Goal: Task Accomplishment & Management: Use online tool/utility

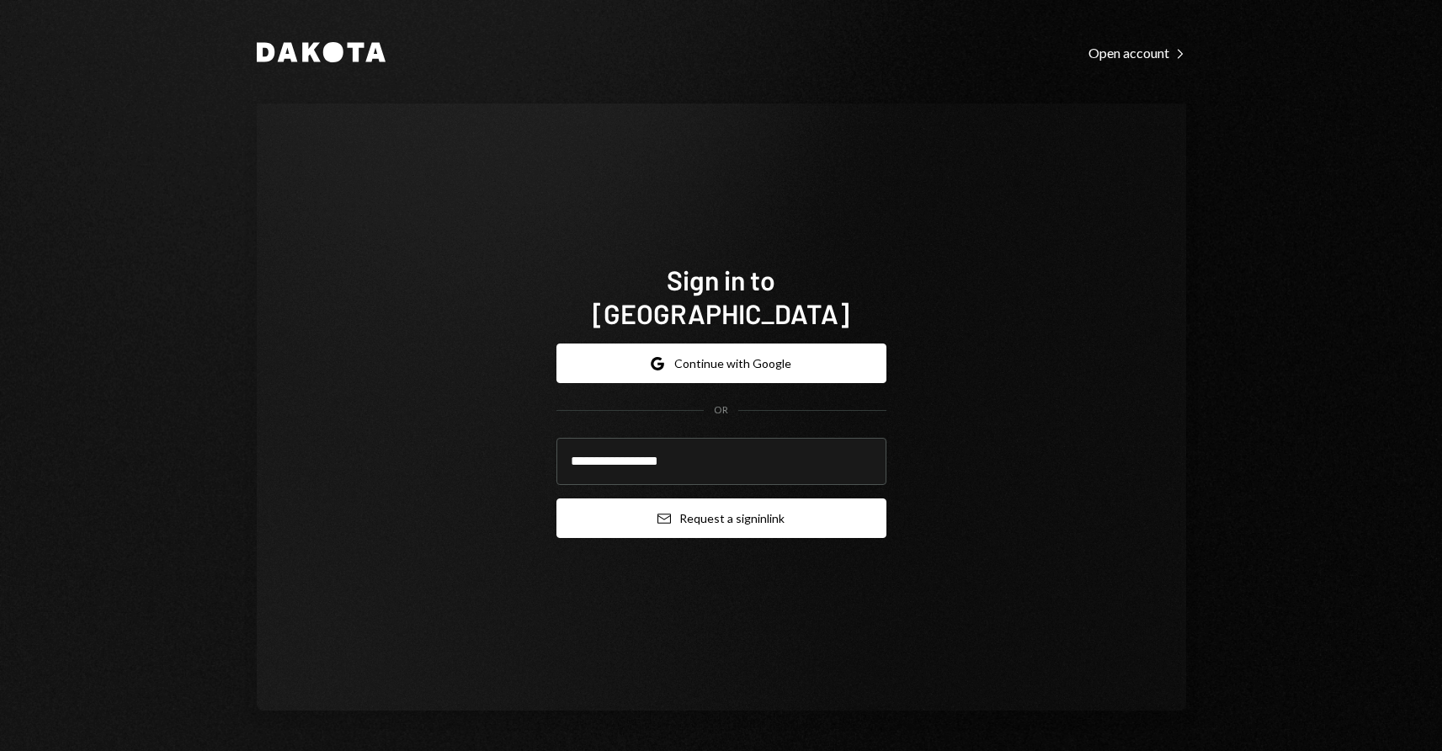
type input "**********"
click at [732, 498] on button "Email Request a sign in link" at bounding box center [722, 518] width 330 height 40
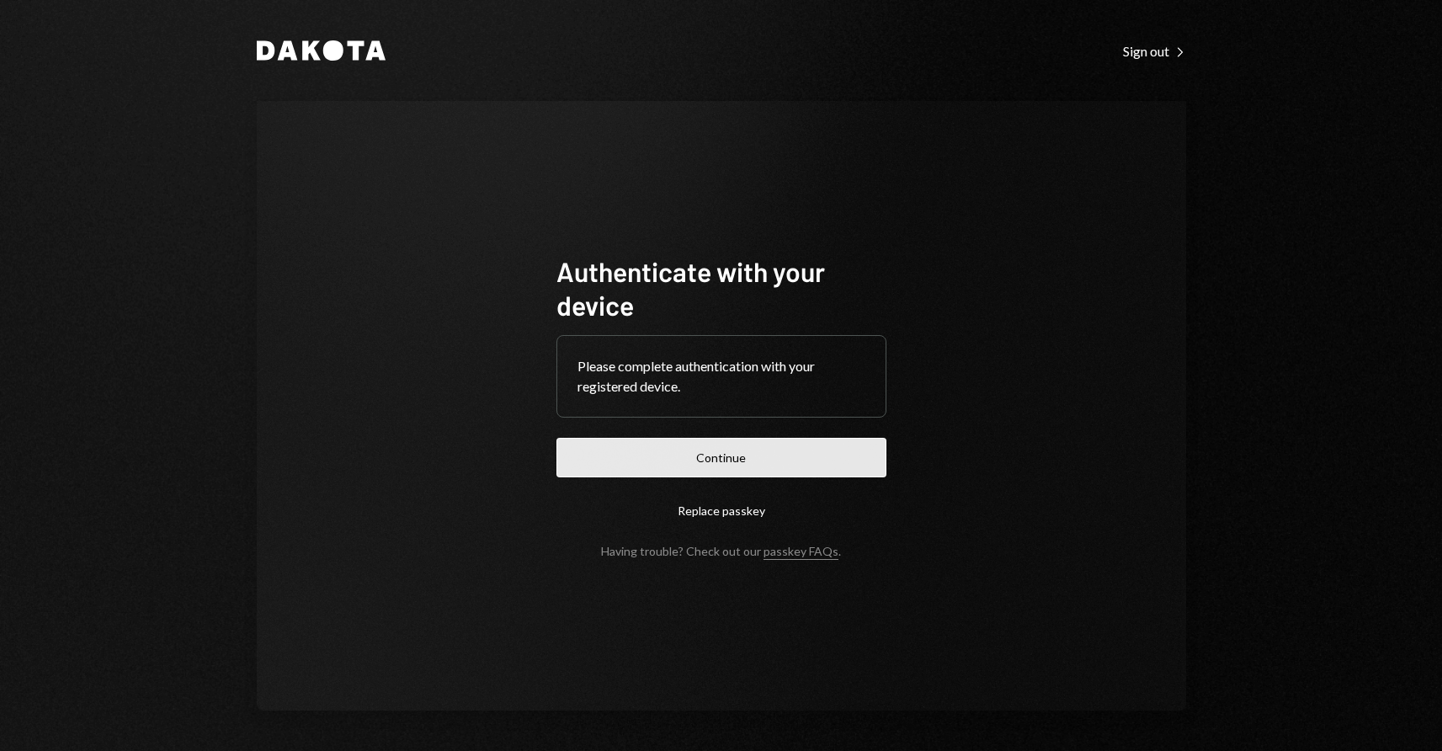
click at [722, 455] on button "Continue" at bounding box center [722, 458] width 330 height 40
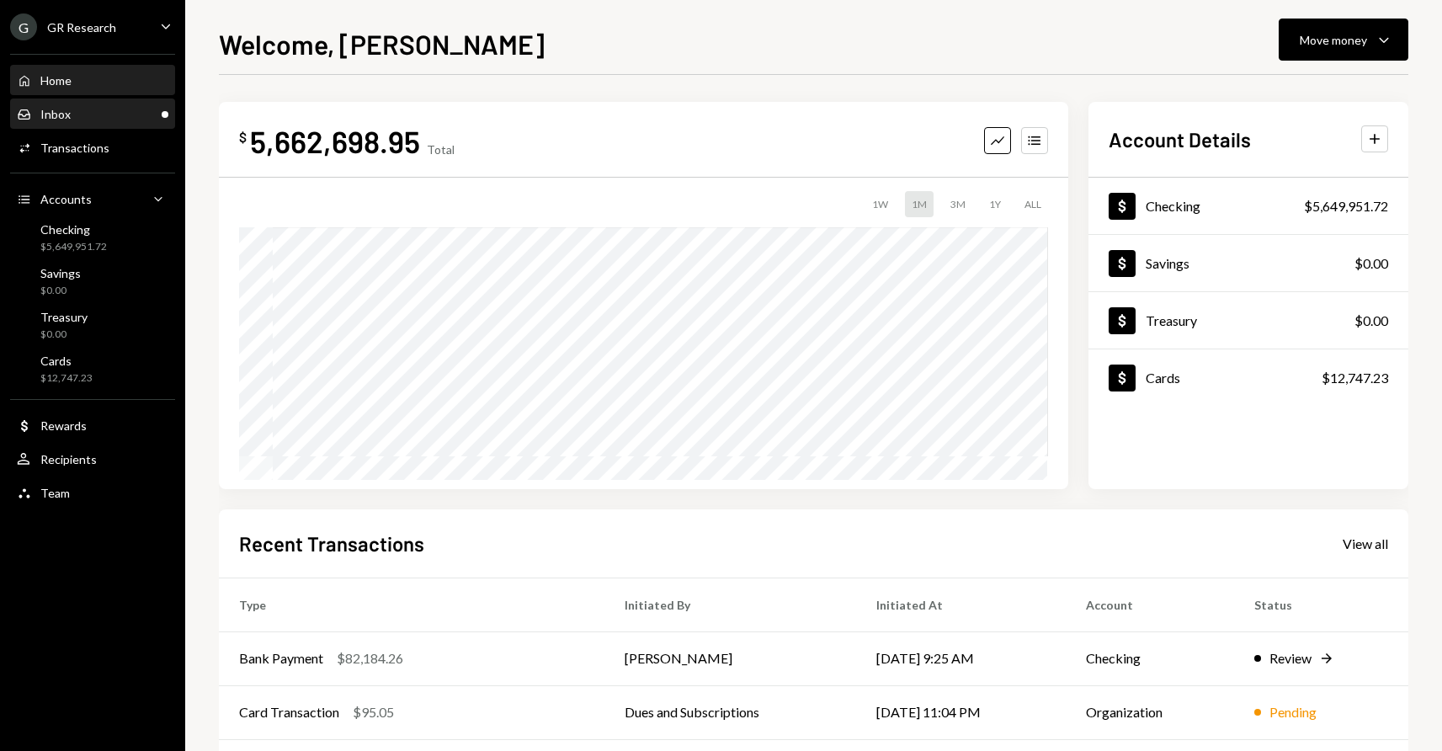
click at [78, 114] on div "Inbox Inbox" at bounding box center [93, 114] width 152 height 15
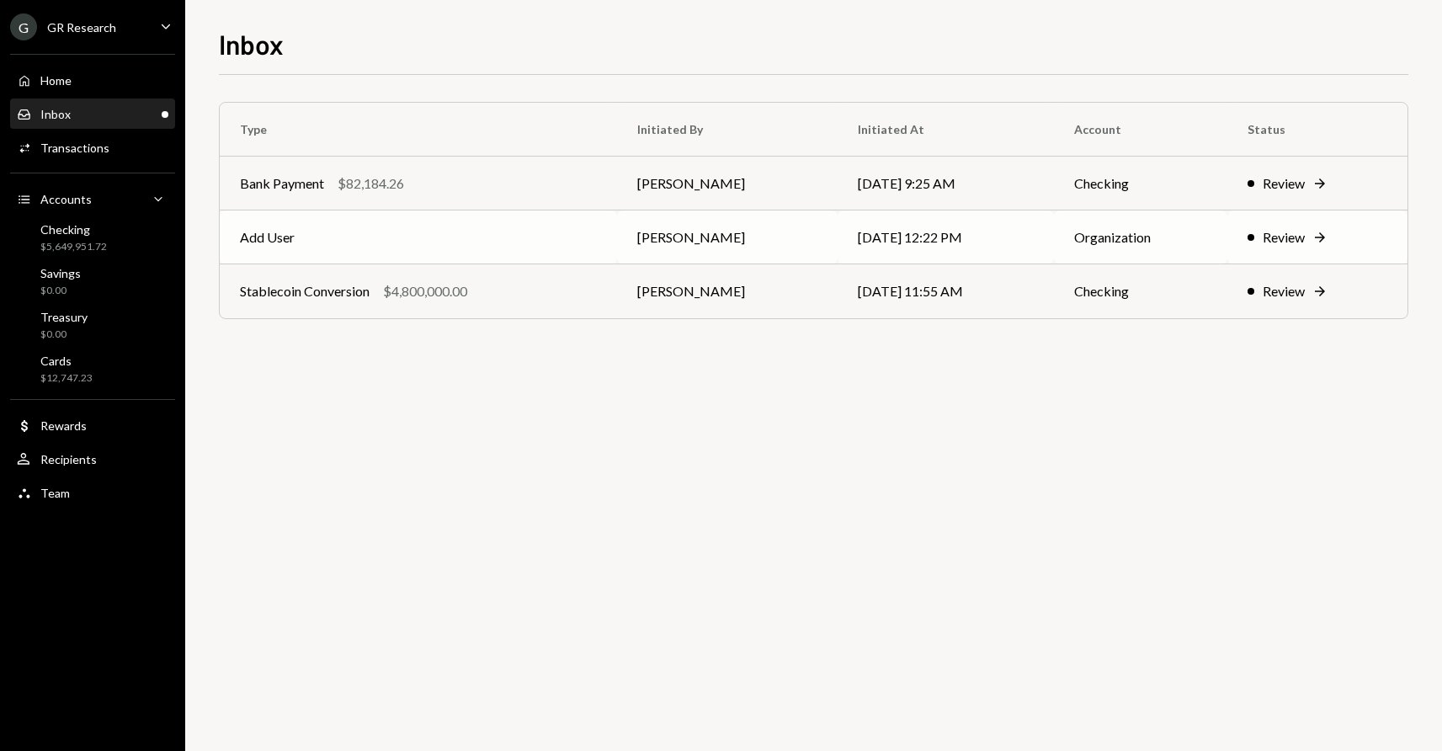
click at [1302, 240] on div "Review" at bounding box center [1284, 237] width 42 height 20
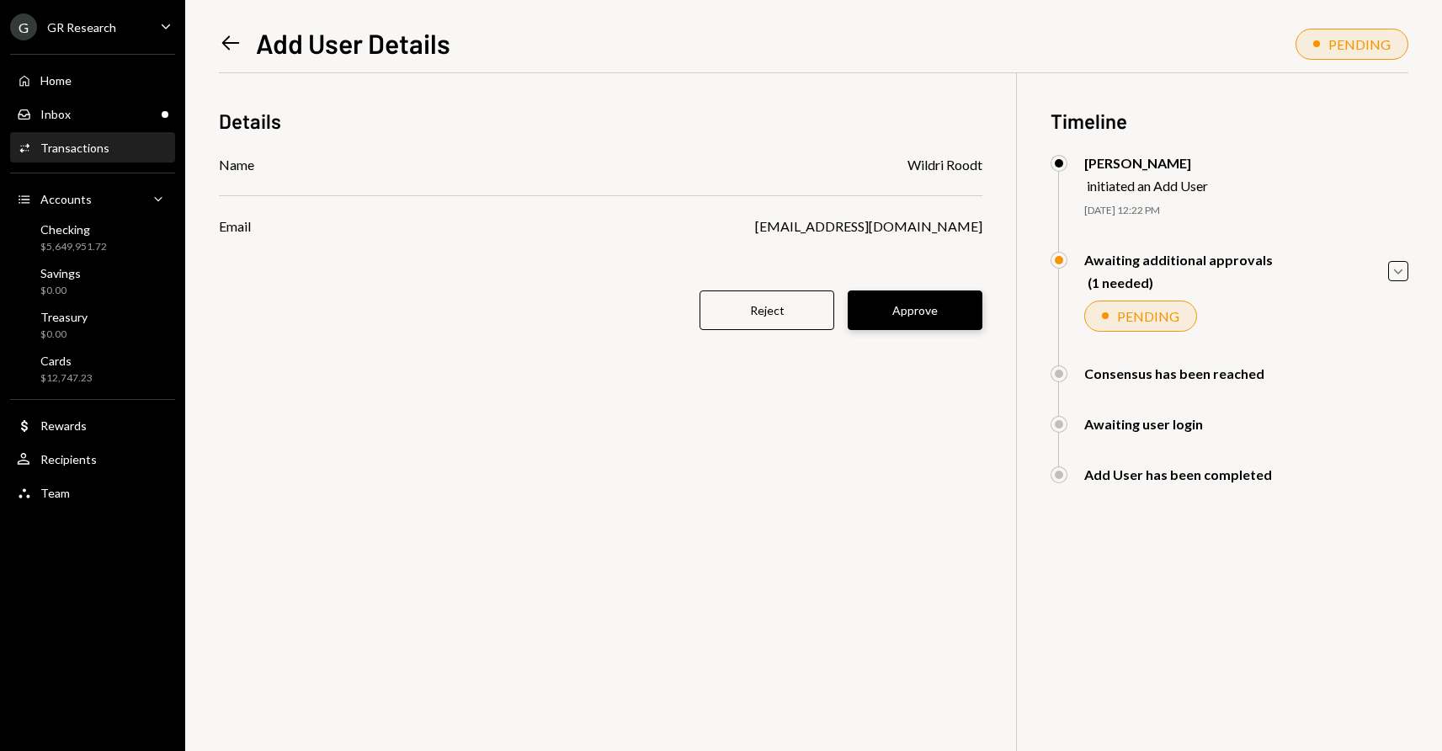
click at [934, 310] on button "Approve" at bounding box center [915, 311] width 135 height 40
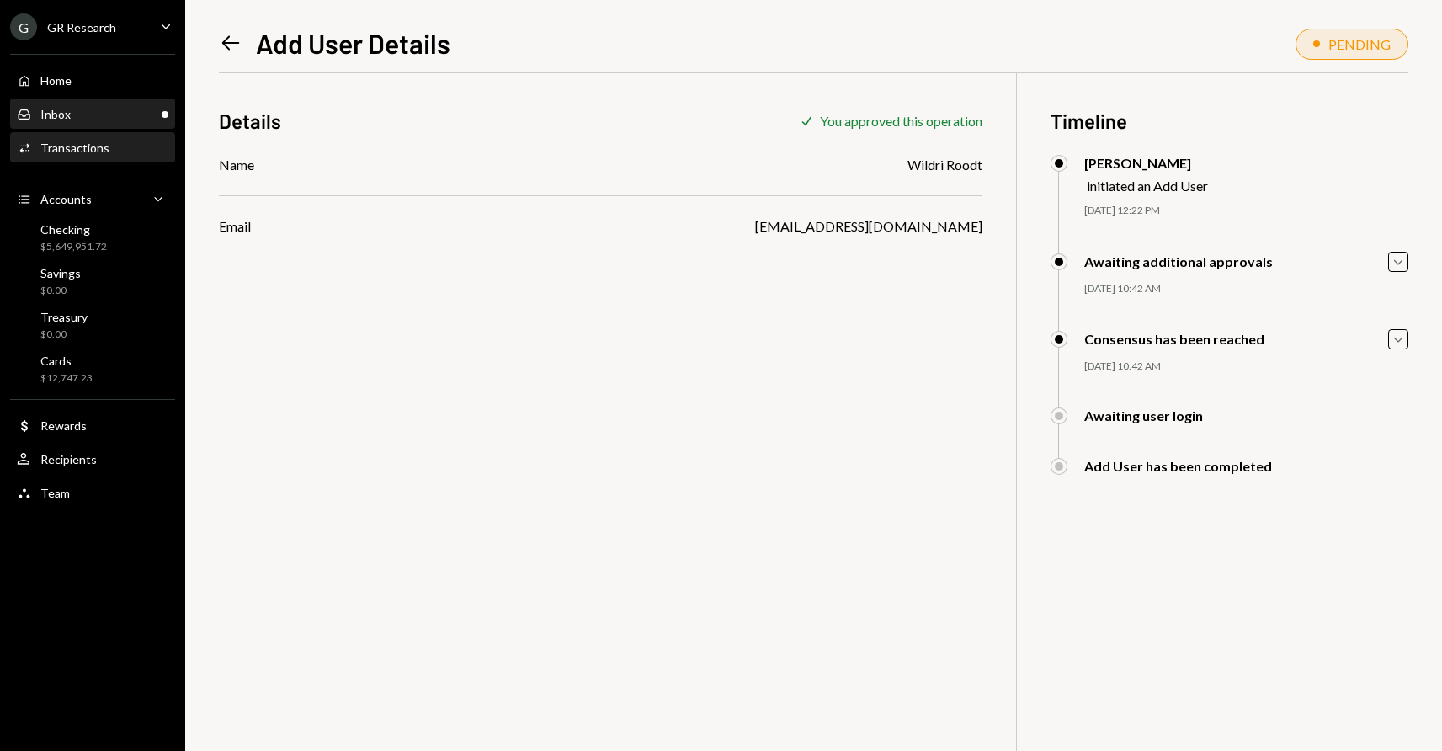
click at [73, 107] on div "Inbox Inbox" at bounding box center [93, 114] width 152 height 15
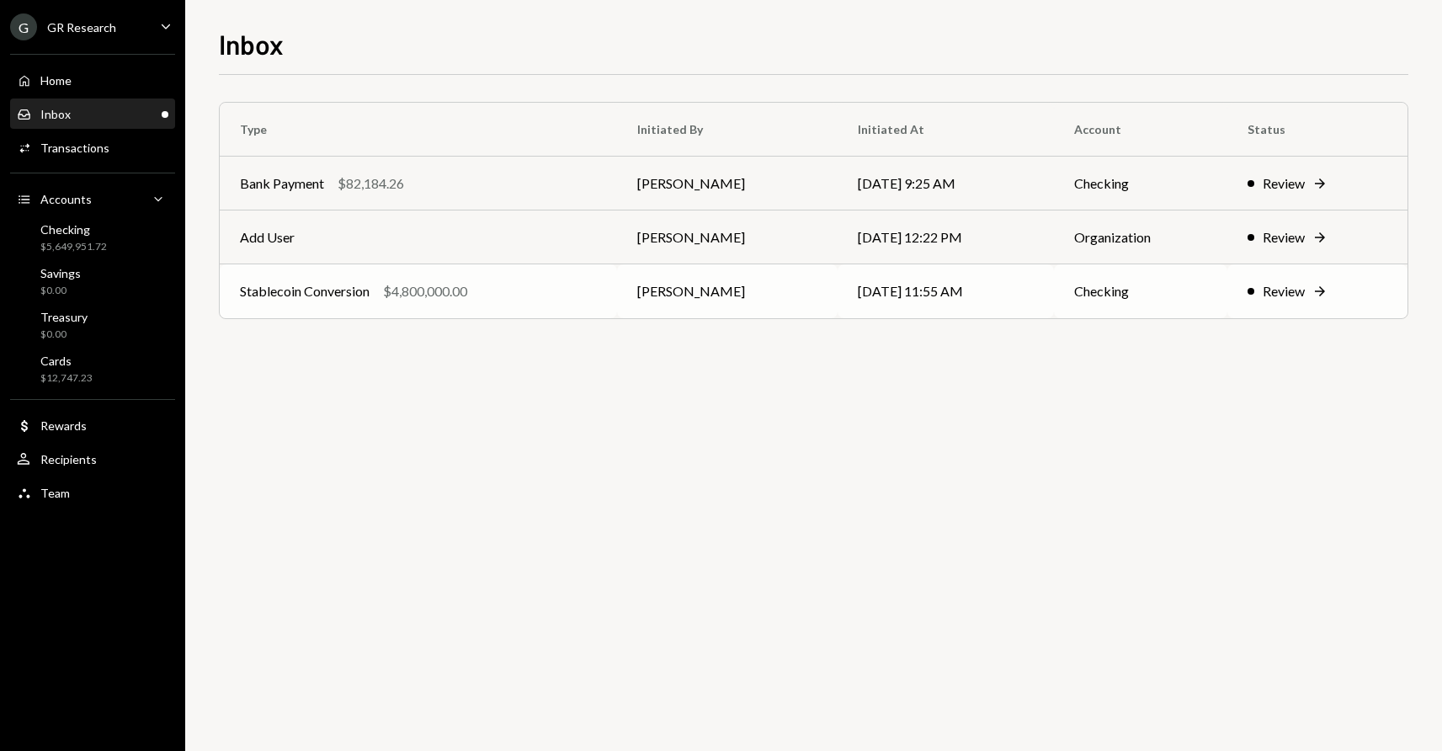
click at [1290, 292] on div "Review" at bounding box center [1284, 291] width 42 height 20
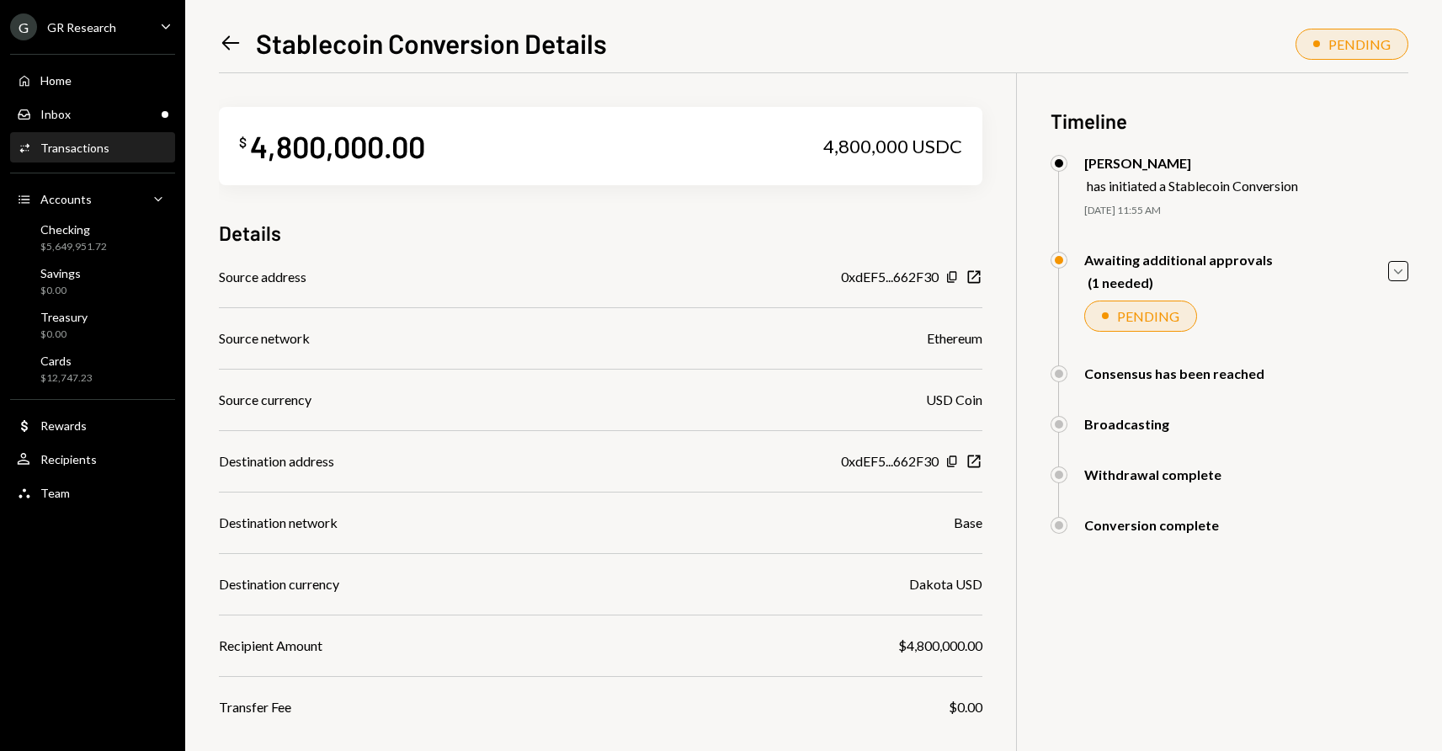
scroll to position [114, 0]
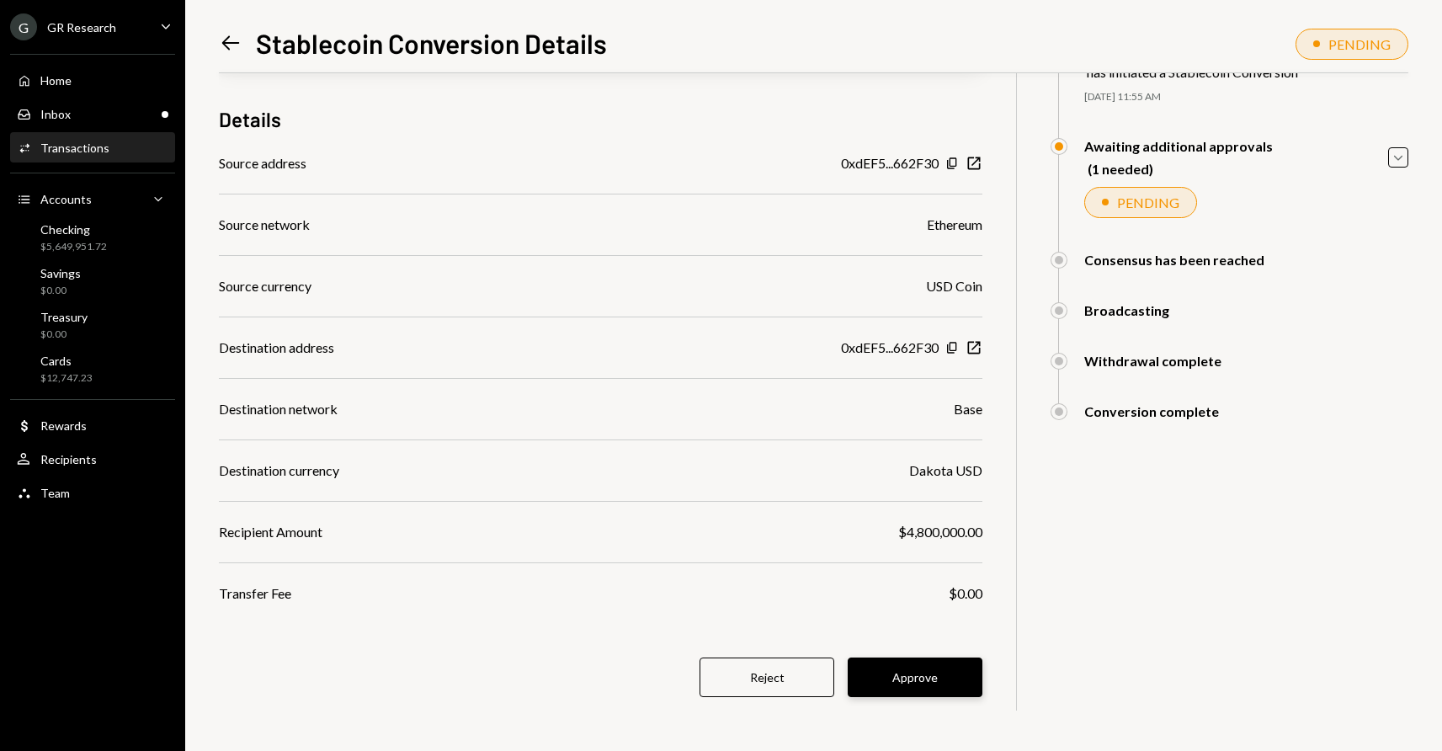
click at [911, 673] on button "Approve" at bounding box center [915, 678] width 135 height 40
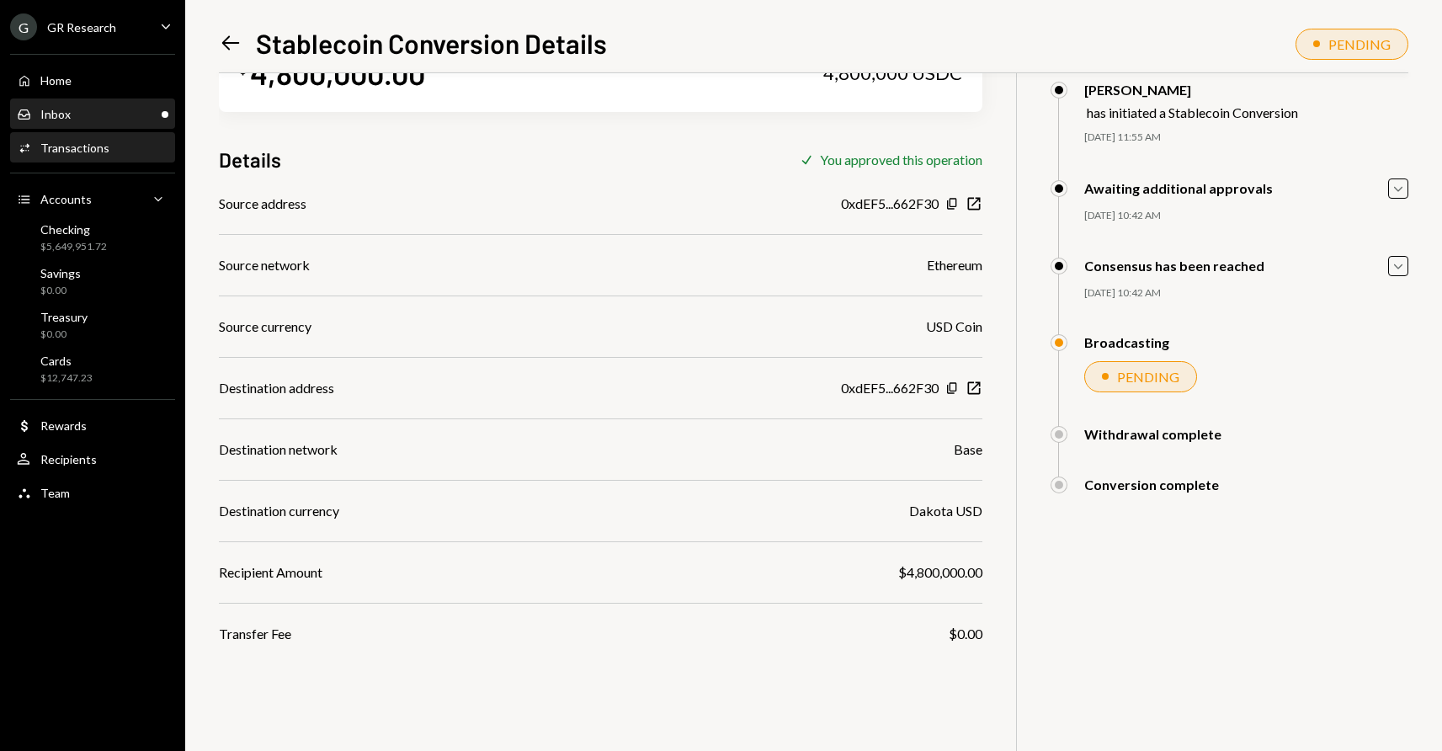
click at [59, 119] on div "Inbox" at bounding box center [55, 114] width 30 height 14
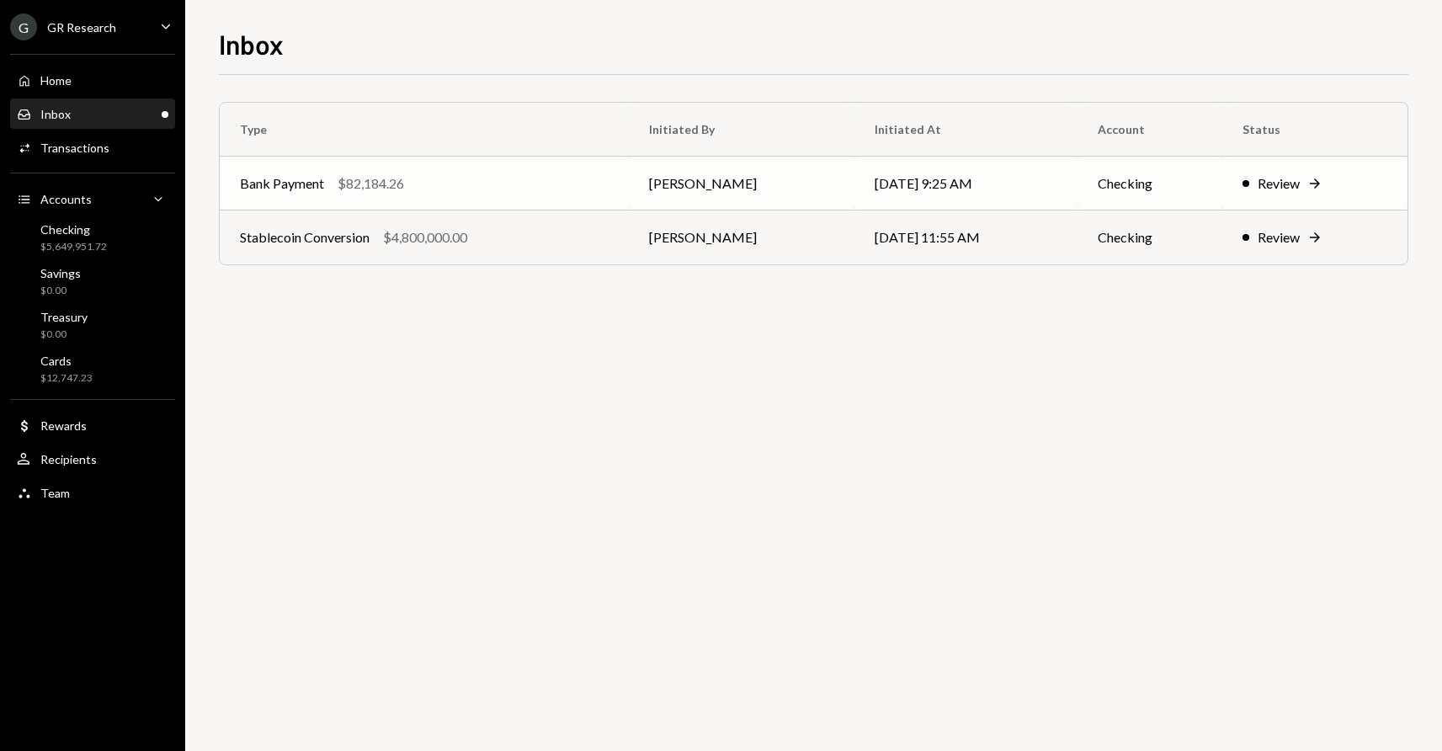
click at [322, 188] on div "Bank Payment" at bounding box center [282, 183] width 84 height 20
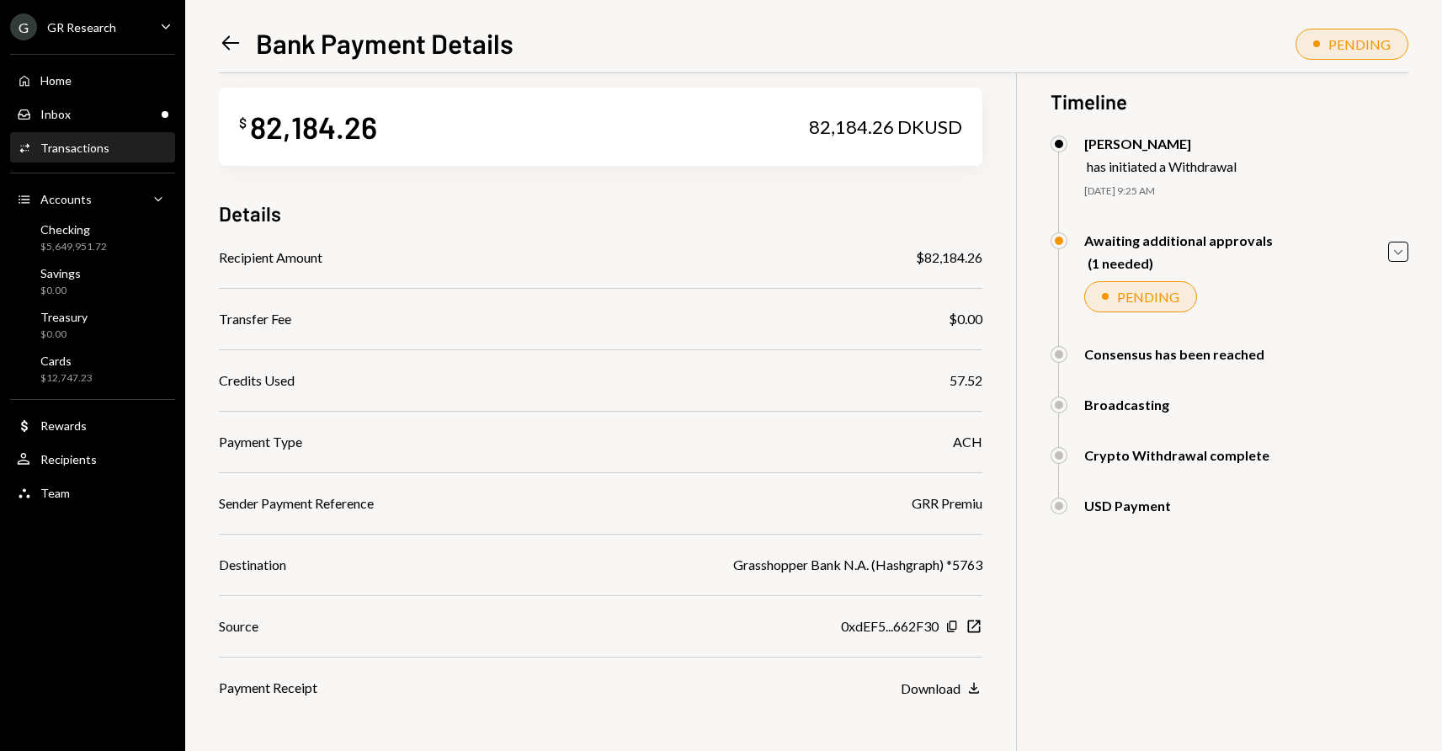
scroll to position [114, 0]
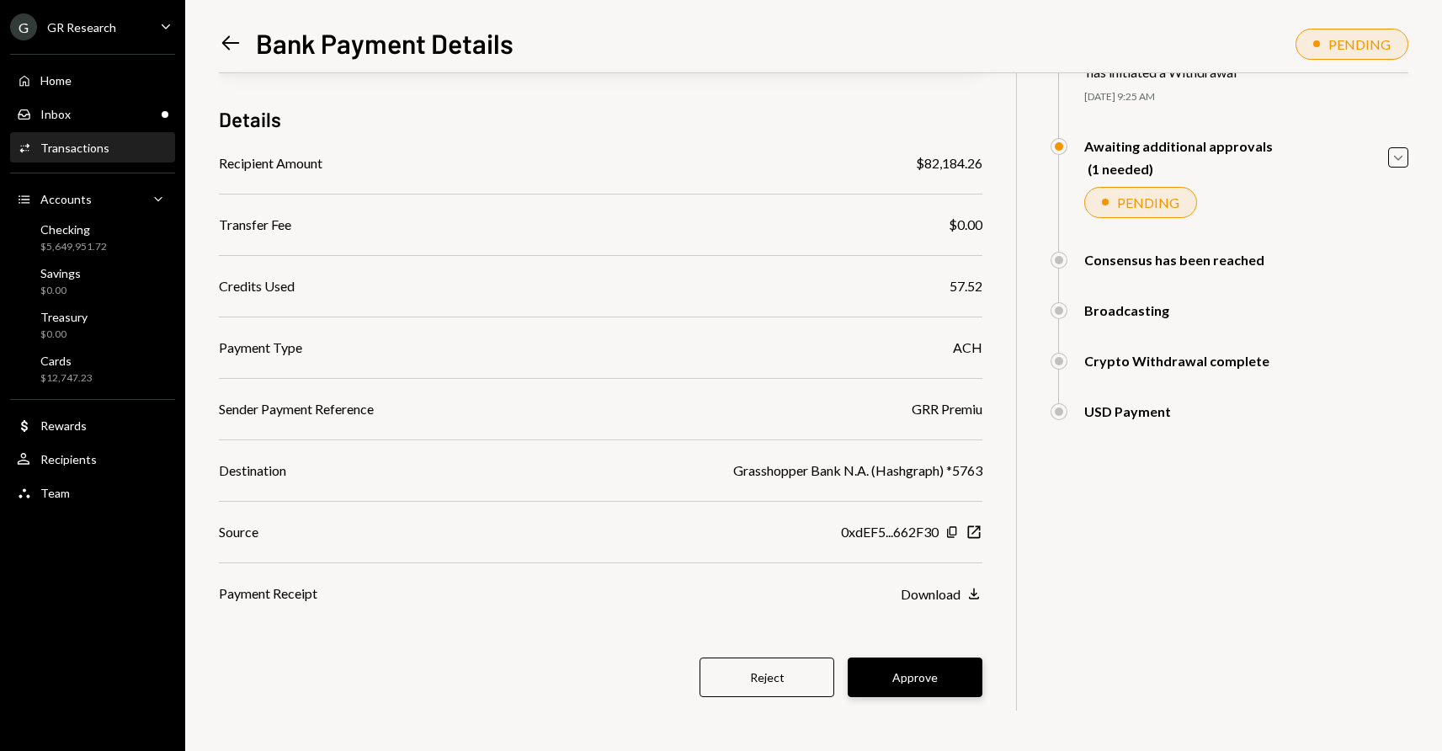
click at [917, 676] on button "Approve" at bounding box center [915, 678] width 135 height 40
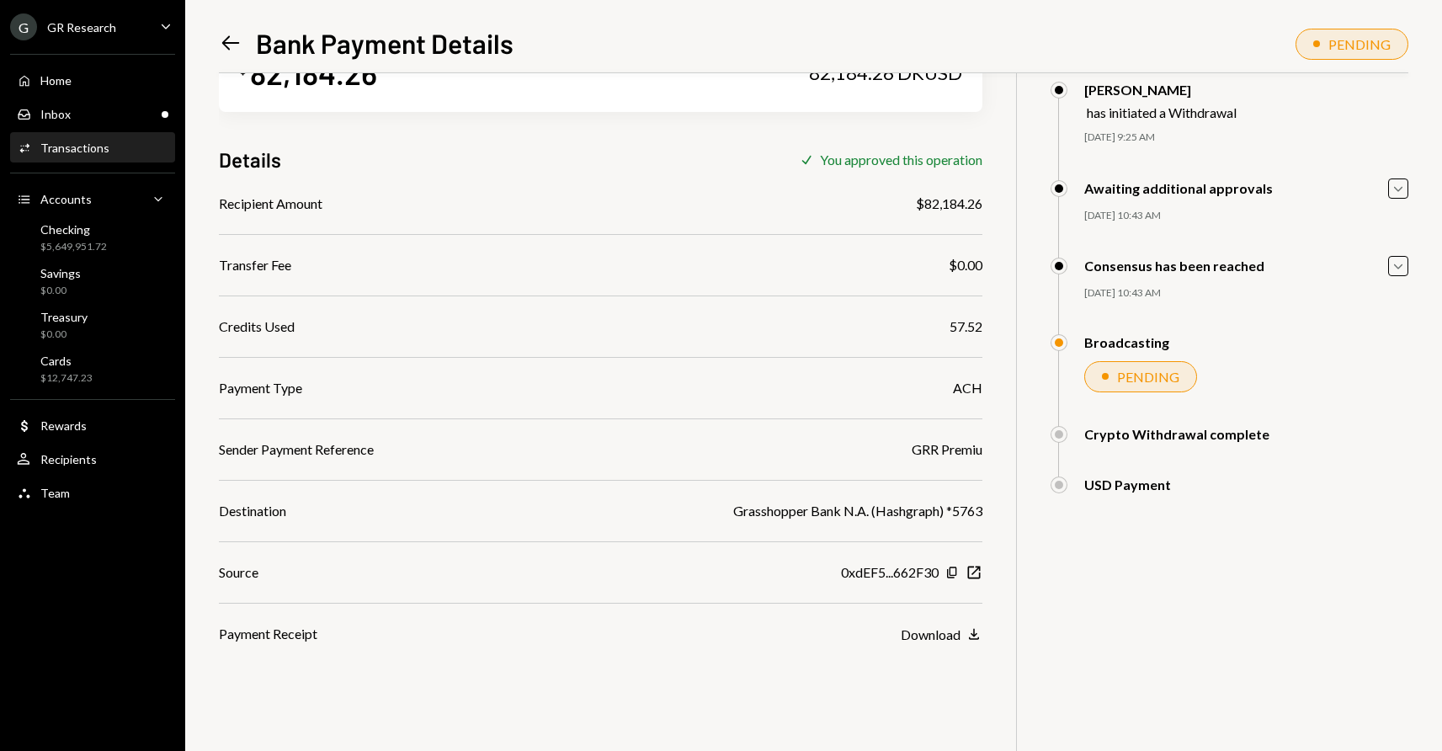
click at [234, 38] on icon "Left Arrow" at bounding box center [231, 43] width 24 height 24
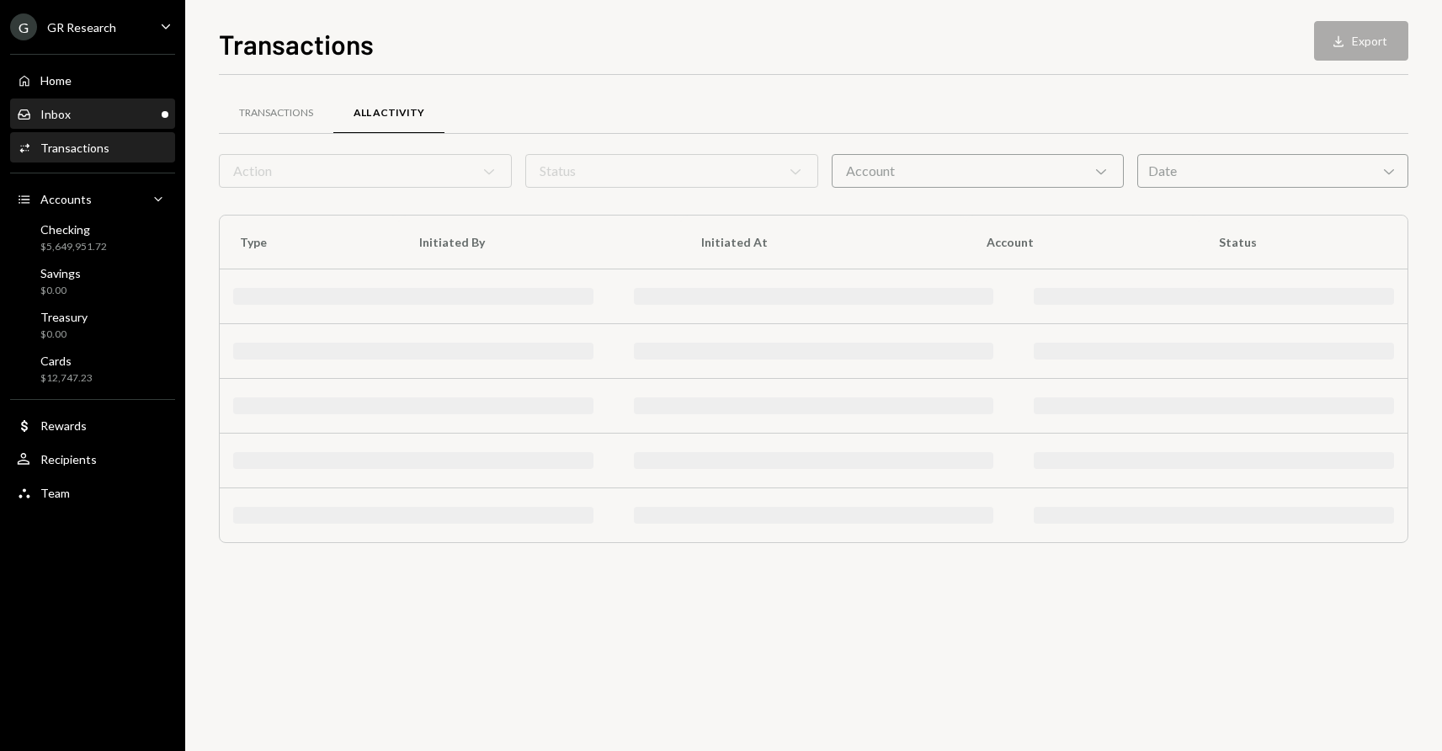
click at [74, 109] on div "Inbox Inbox" at bounding box center [93, 114] width 152 height 15
